Goal: Navigation & Orientation: Find specific page/section

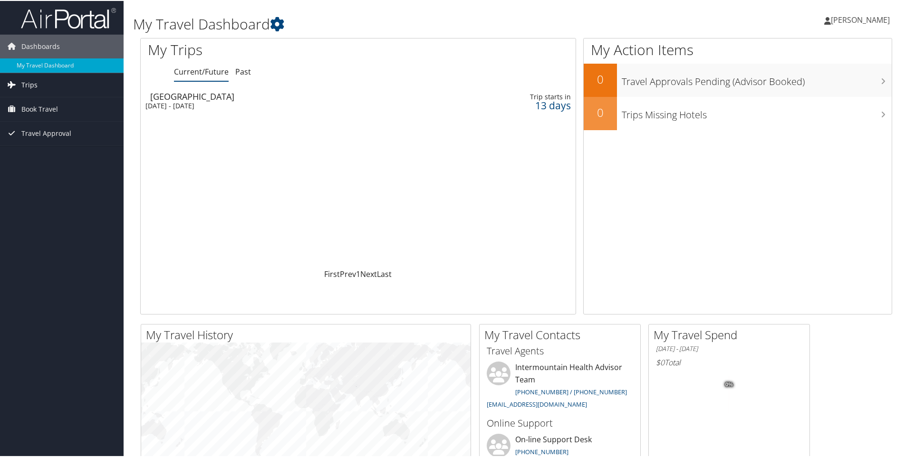
click at [23, 83] on span "Trips" at bounding box center [29, 84] width 16 height 24
click at [48, 101] on link "Current/Future Trips" at bounding box center [62, 103] width 124 height 14
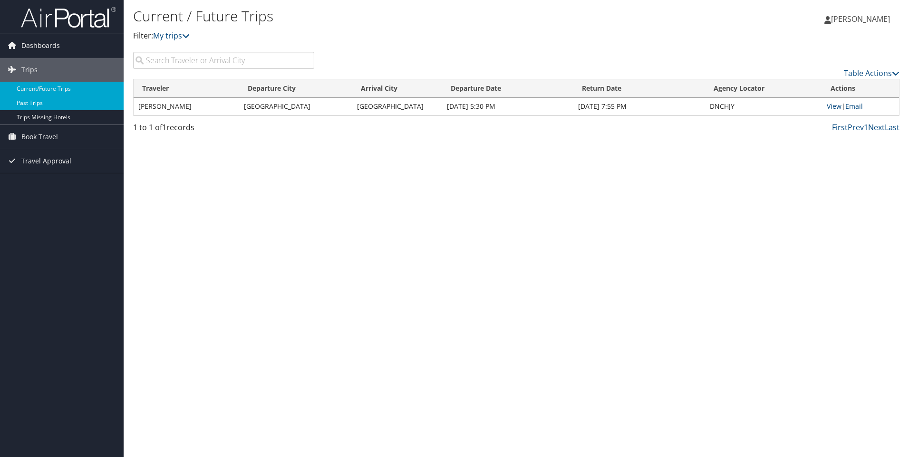
click at [56, 106] on link "Past Trips" at bounding box center [62, 103] width 124 height 14
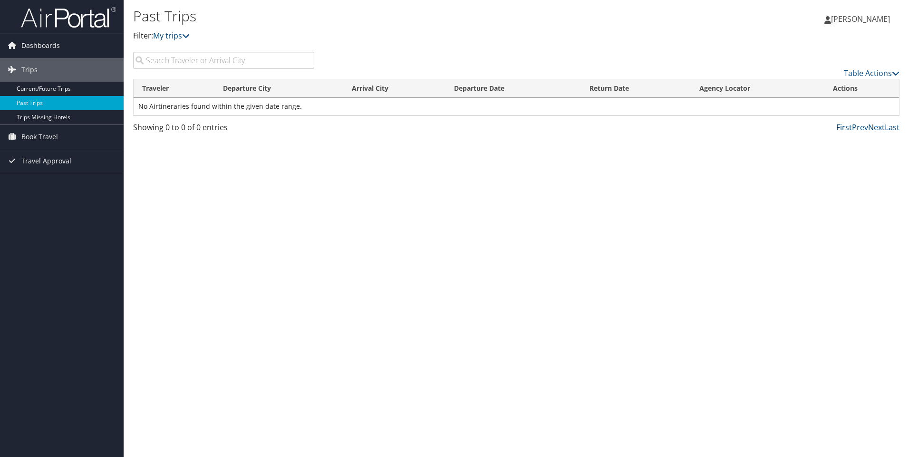
click at [831, 21] on icon at bounding box center [827, 20] width 7 height 8
click at [824, 86] on link "View Travel Profile" at bounding box center [836, 85] width 106 height 16
